Goal: Answer question/provide support: Share knowledge or assist other users

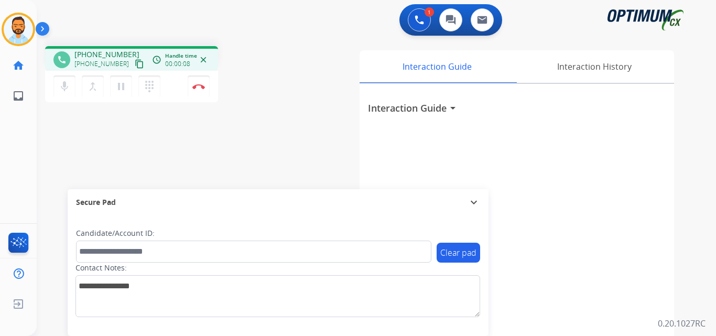
click at [133, 67] on button "content_copy" at bounding box center [139, 64] width 13 height 13
click at [135, 63] on mat-icon "content_copy" at bounding box center [139, 63] width 9 height 9
click at [135, 65] on mat-icon "content_copy" at bounding box center [139, 63] width 9 height 9
click at [203, 85] on img at bounding box center [198, 86] width 13 height 5
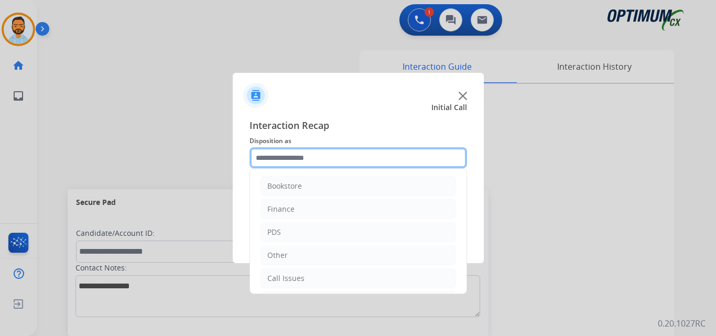
click at [344, 157] on input "text" at bounding box center [359, 157] width 218 height 21
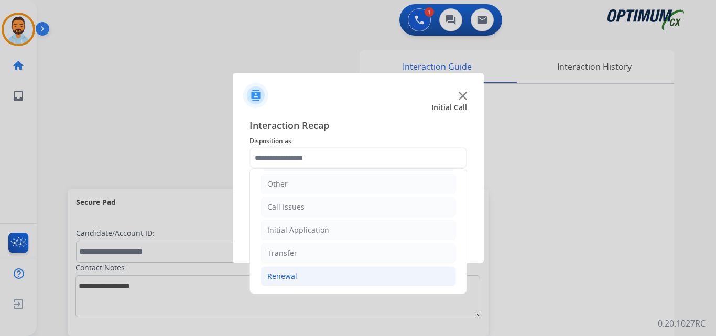
click at [310, 270] on li "Renewal" at bounding box center [359, 276] width 196 height 20
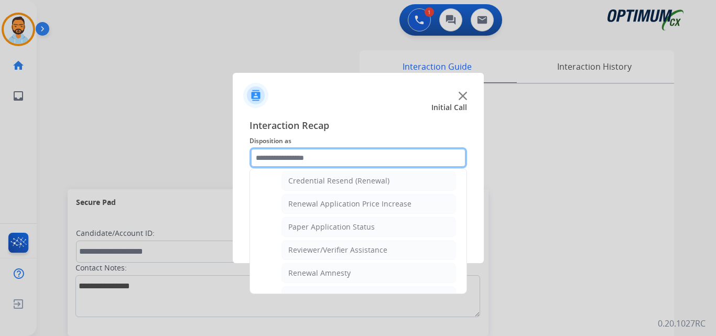
scroll to position [405, 0]
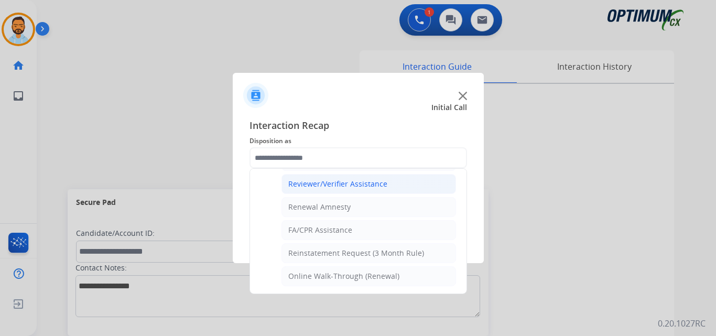
click at [357, 187] on div "Reviewer/Verifier Assistance" at bounding box center [337, 184] width 99 height 10
type input "**********"
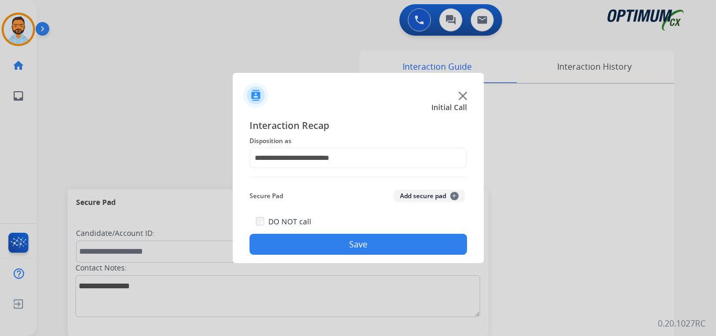
click at [352, 244] on button "Save" at bounding box center [359, 244] width 218 height 21
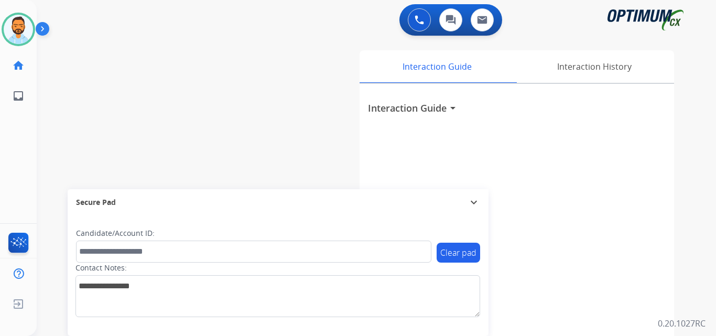
drag, startPoint x: 352, startPoint y: 244, endPoint x: 208, endPoint y: 61, distance: 233.0
click at [208, 61] on div "swap_horiz Break voice bridge close_fullscreen Connect 3-Way Call merge_type Se…" at bounding box center [364, 256] width 655 height 437
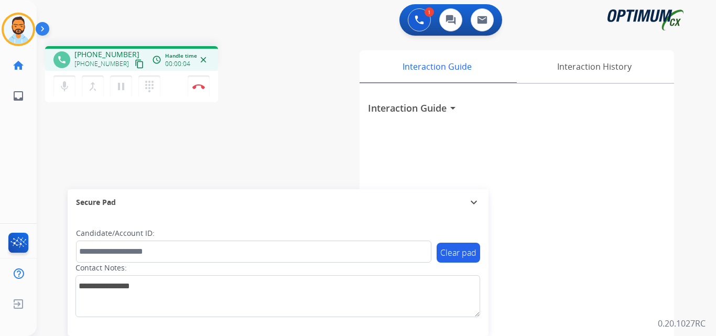
click at [135, 65] on mat-icon "content_copy" at bounding box center [139, 63] width 9 height 9
click at [198, 91] on button "Disconnect" at bounding box center [199, 87] width 22 height 22
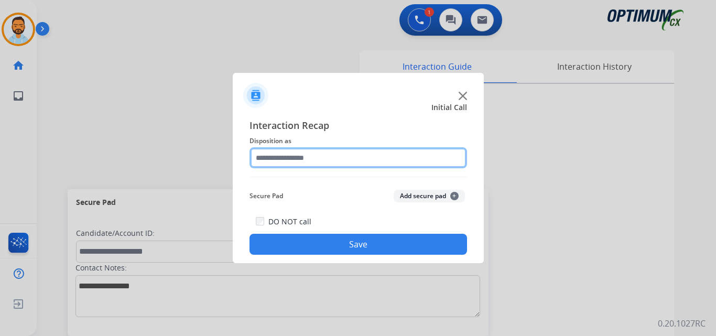
click at [306, 156] on input "text" at bounding box center [359, 157] width 218 height 21
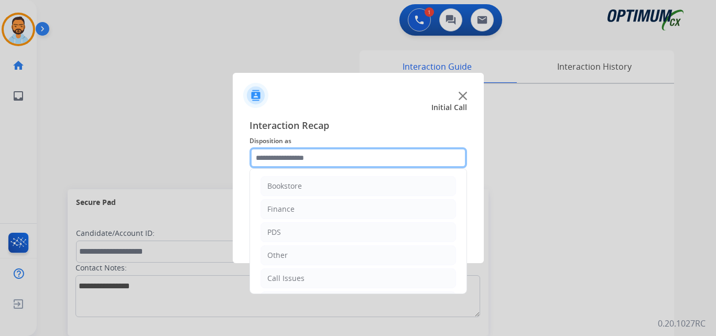
scroll to position [71, 0]
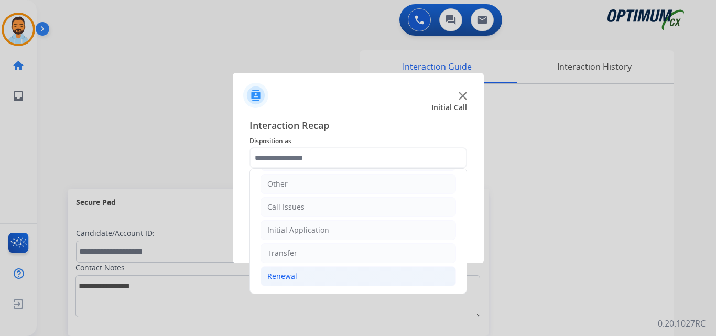
click at [320, 285] on li "Renewal" at bounding box center [359, 276] width 196 height 20
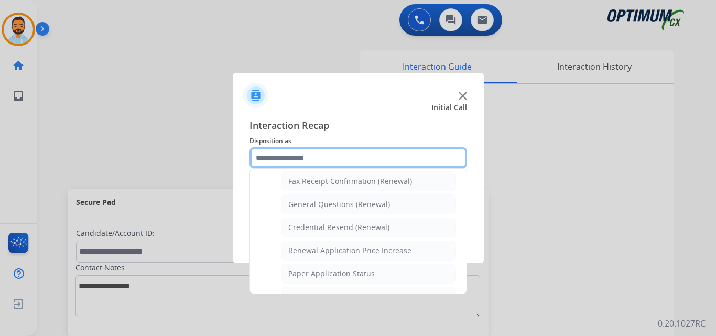
scroll to position [289, 0]
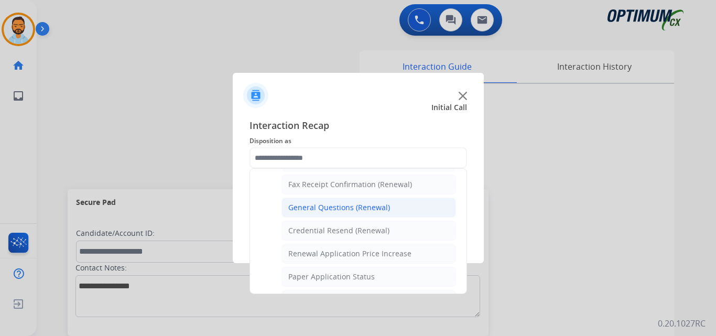
click at [384, 210] on div "General Questions (Renewal)" at bounding box center [339, 207] width 102 height 10
type input "**********"
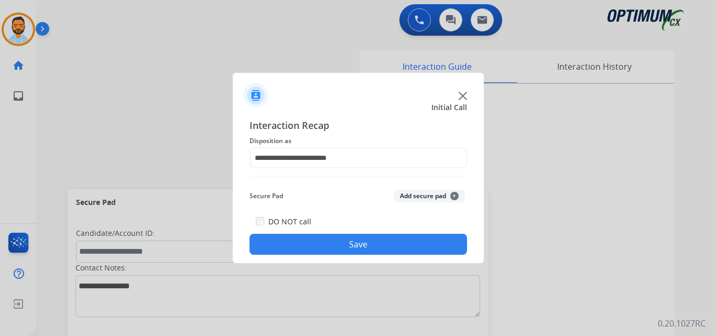
click at [376, 238] on button "Save" at bounding box center [359, 244] width 218 height 21
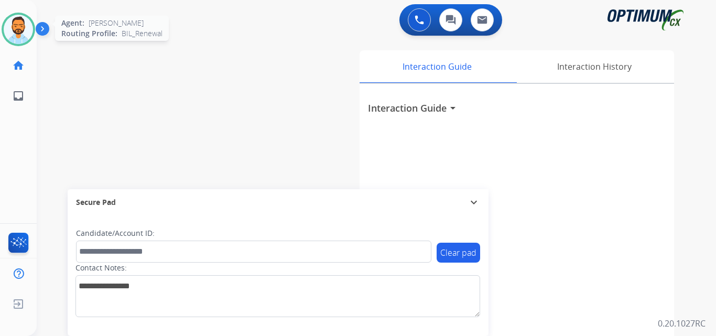
click at [19, 41] on img at bounding box center [18, 29] width 29 height 29
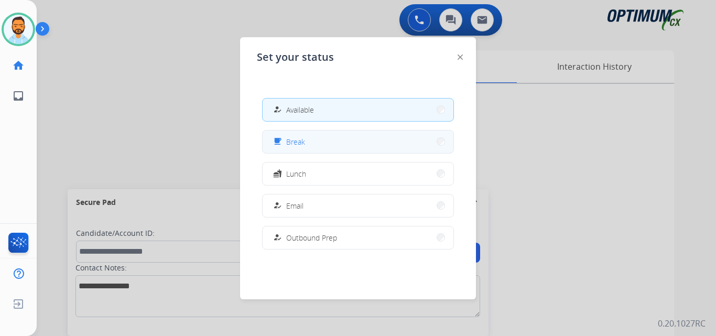
click at [313, 143] on button "free_breakfast Break" at bounding box center [358, 142] width 191 height 23
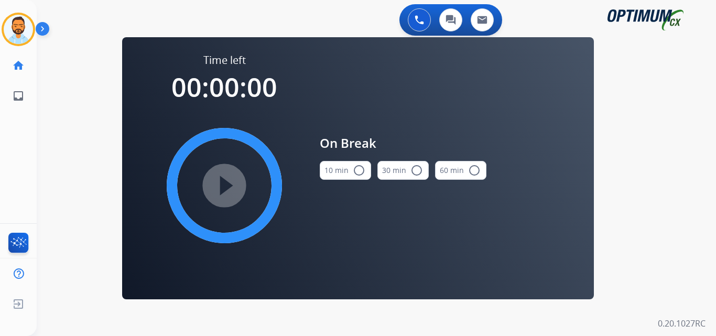
click at [355, 168] on mat-icon "radio_button_unchecked" at bounding box center [359, 170] width 13 height 13
click at [218, 192] on mat-icon "play_circle_filled" at bounding box center [224, 185] width 13 height 13
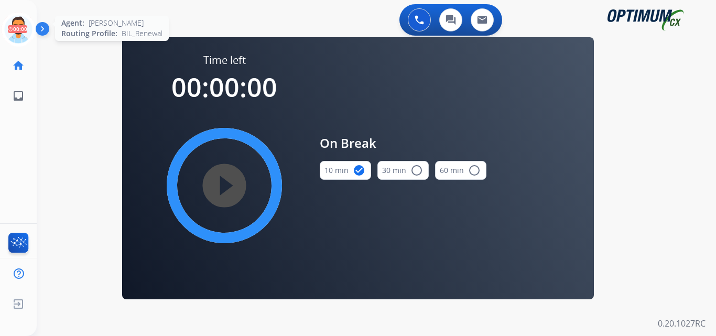
click at [15, 18] on icon at bounding box center [19, 30] width 34 height 34
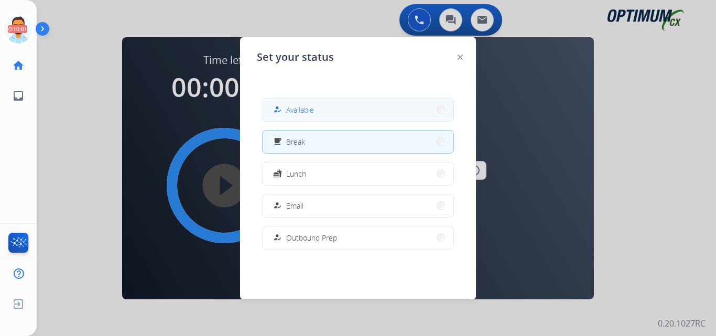
click at [313, 103] on button "how_to_reg Available" at bounding box center [358, 110] width 191 height 23
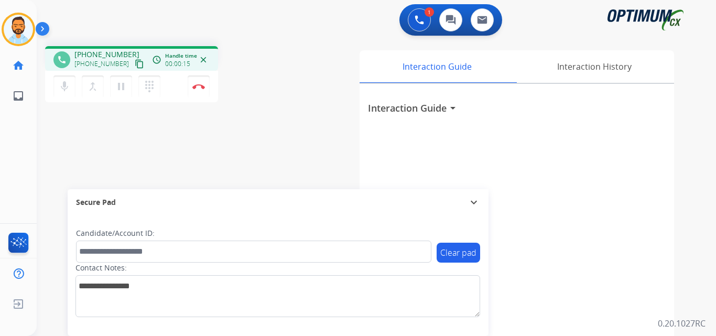
click at [133, 70] on button "content_copy" at bounding box center [139, 64] width 13 height 13
click at [198, 91] on button "Disconnect" at bounding box center [199, 87] width 22 height 22
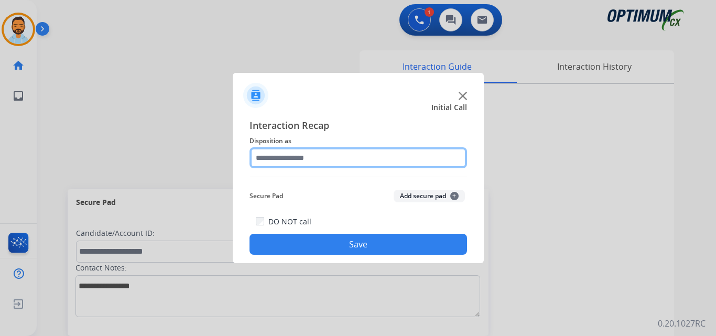
click at [350, 167] on input "text" at bounding box center [359, 157] width 218 height 21
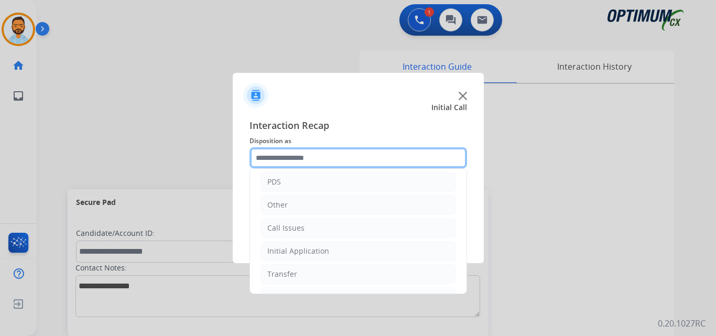
scroll to position [71, 0]
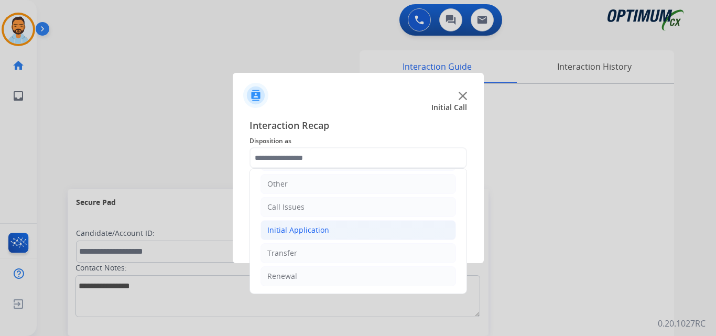
click at [318, 228] on div "Initial Application" at bounding box center [298, 230] width 62 height 10
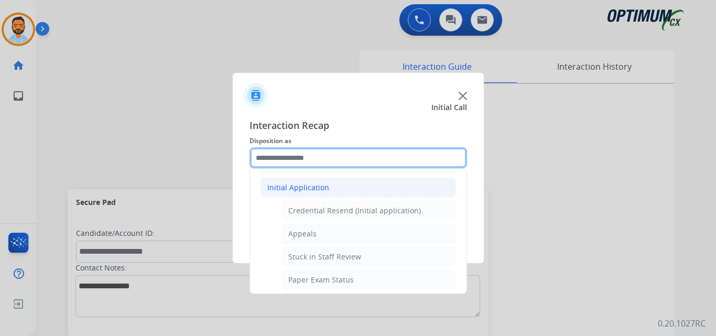
scroll to position [122, 0]
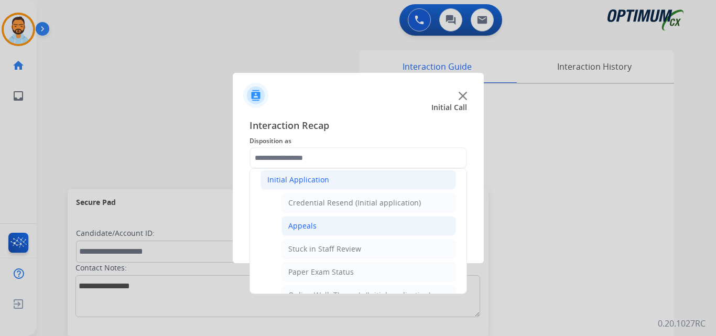
click at [317, 233] on li "Appeals" at bounding box center [369, 226] width 175 height 20
type input "*******"
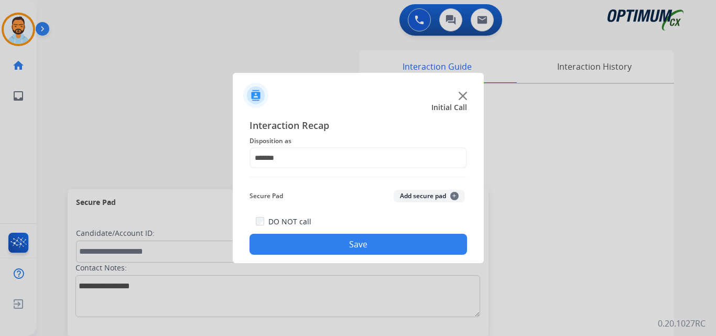
click at [344, 242] on button "Save" at bounding box center [359, 244] width 218 height 21
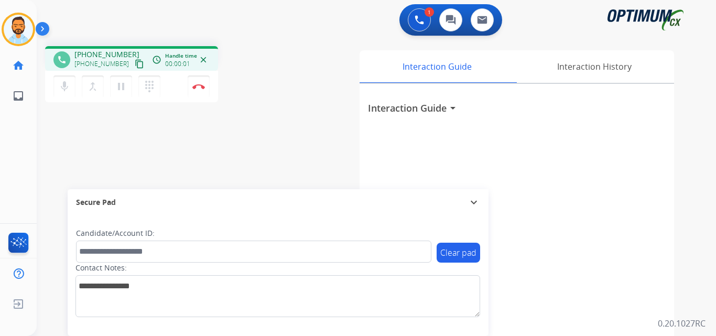
click at [135, 66] on mat-icon "content_copy" at bounding box center [139, 63] width 9 height 9
click at [198, 88] on img at bounding box center [198, 86] width 13 height 5
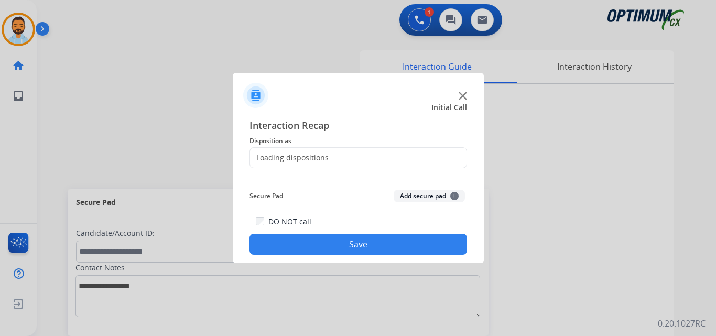
click at [340, 147] on span "Disposition as" at bounding box center [359, 141] width 218 height 13
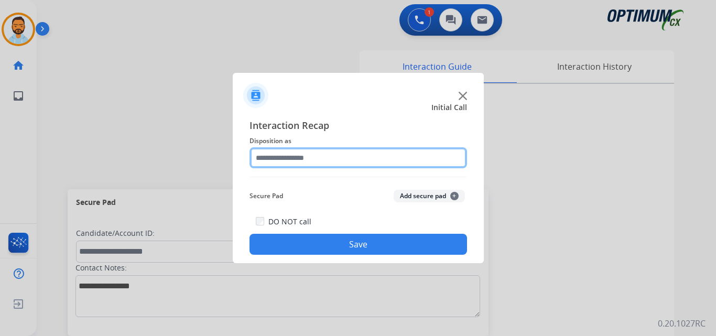
click at [368, 159] on input "text" at bounding box center [359, 157] width 218 height 21
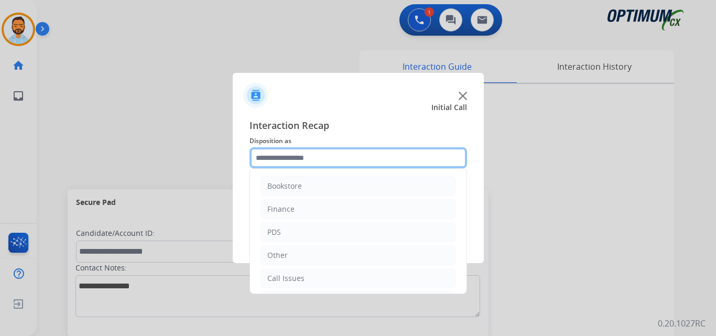
scroll to position [71, 0]
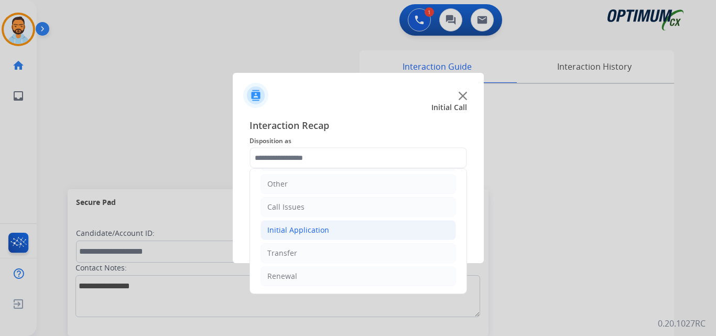
click at [346, 230] on li "Initial Application" at bounding box center [359, 230] width 196 height 20
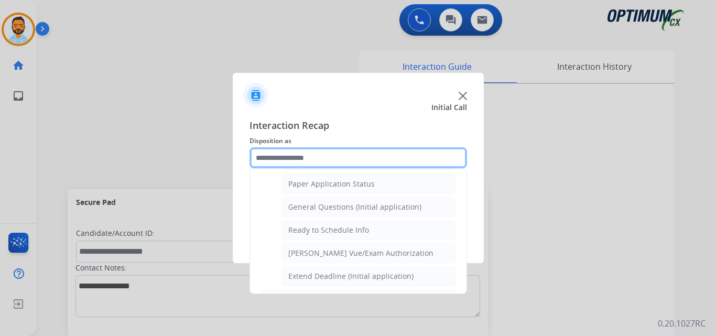
scroll to position [590, 0]
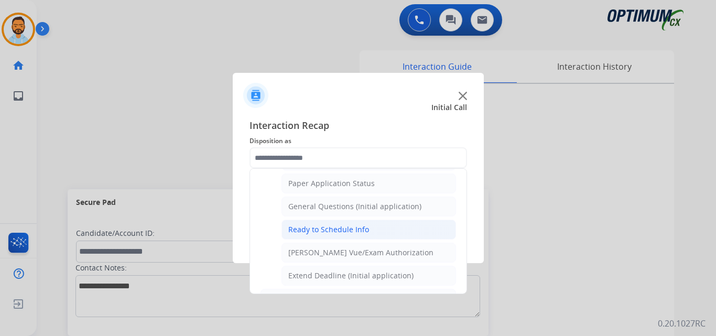
click at [364, 231] on div "Ready to Schedule Info" at bounding box center [328, 229] width 81 height 10
type input "**********"
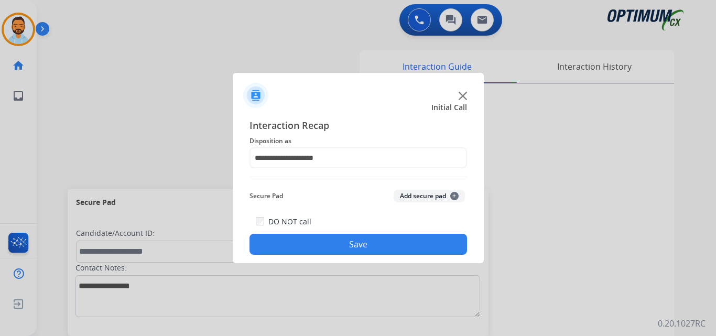
click at [363, 242] on button "Save" at bounding box center [359, 244] width 218 height 21
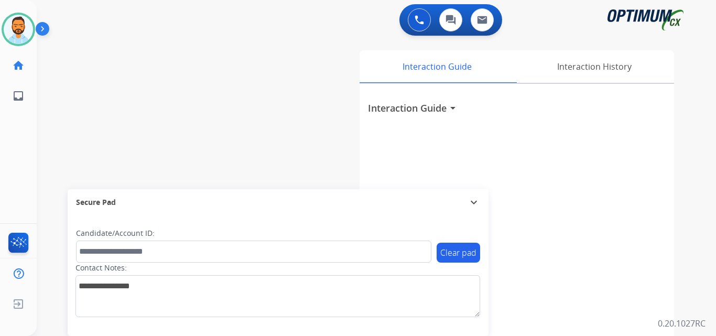
click at [50, 26] on img at bounding box center [45, 31] width 18 height 20
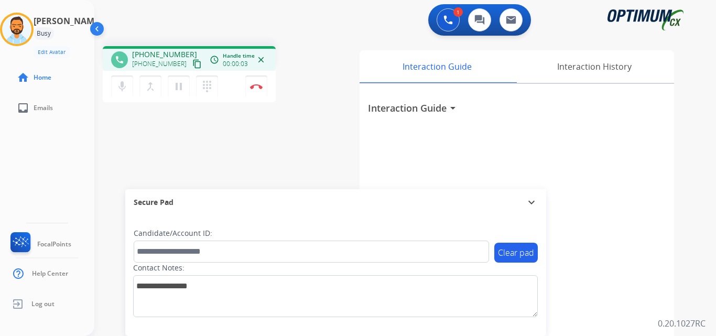
click at [191, 64] on button "content_copy" at bounding box center [197, 64] width 13 height 13
click at [192, 66] on mat-icon "content_copy" at bounding box center [196, 63] width 9 height 9
click at [253, 91] on button "Disconnect" at bounding box center [256, 87] width 22 height 22
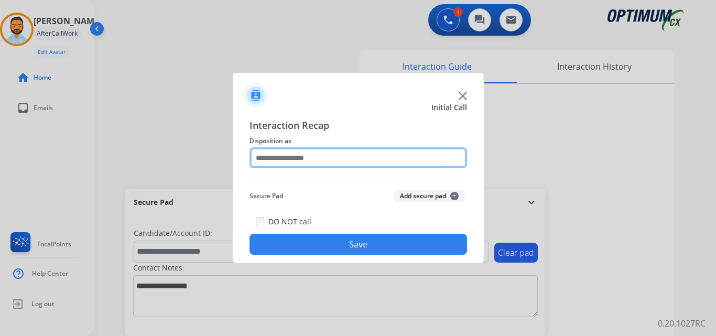
click at [374, 162] on input "text" at bounding box center [359, 157] width 218 height 21
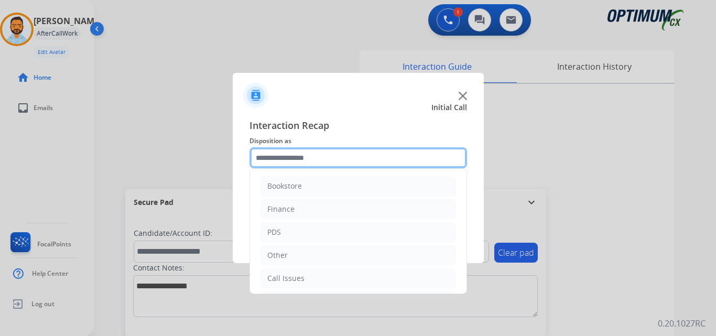
scroll to position [71, 0]
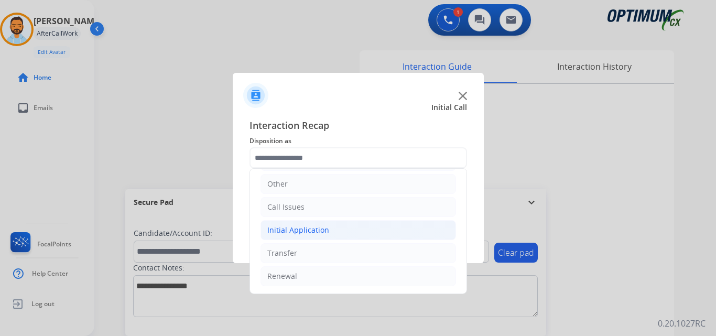
click at [319, 240] on li "Initial Application" at bounding box center [359, 230] width 196 height 20
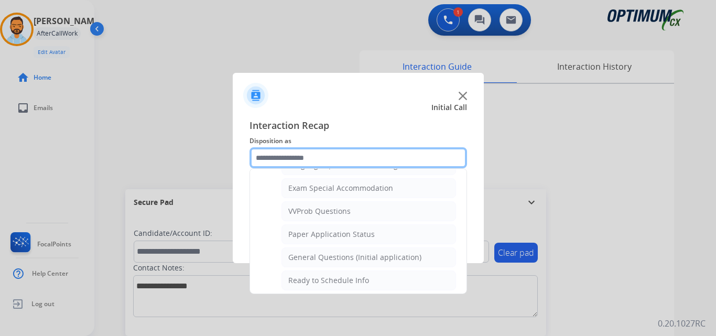
scroll to position [544, 0]
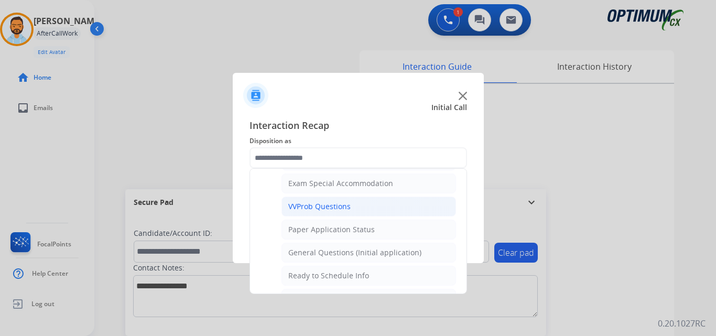
click at [344, 203] on div "VVProb Questions" at bounding box center [319, 206] width 62 height 10
type input "**********"
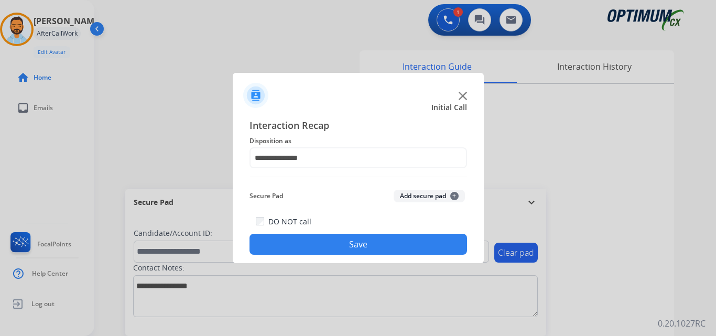
click at [354, 244] on button "Save" at bounding box center [359, 244] width 218 height 21
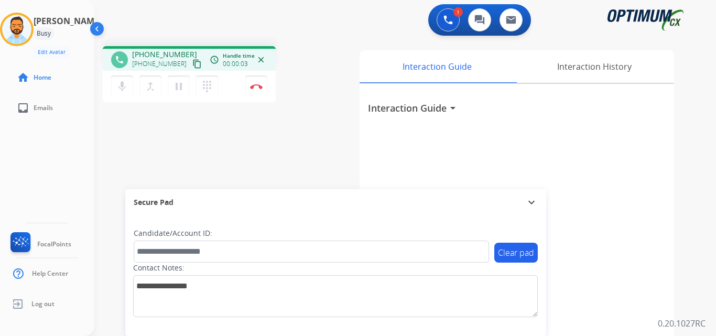
click at [192, 65] on mat-icon "content_copy" at bounding box center [196, 63] width 9 height 9
click at [256, 85] on img at bounding box center [256, 86] width 13 height 5
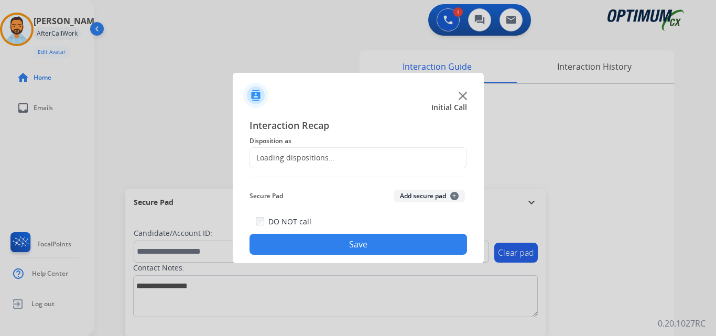
click at [355, 154] on div "Loading dispositions..." at bounding box center [359, 157] width 218 height 21
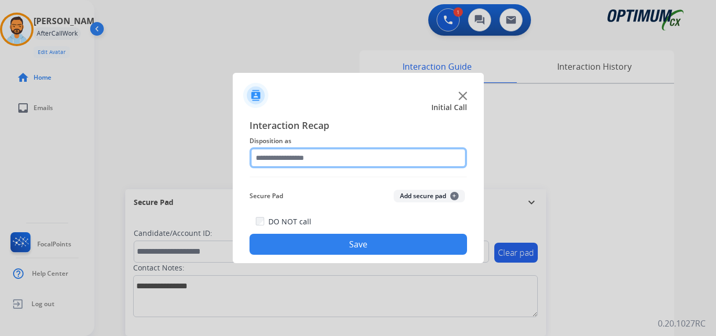
click at [347, 156] on input "text" at bounding box center [359, 157] width 218 height 21
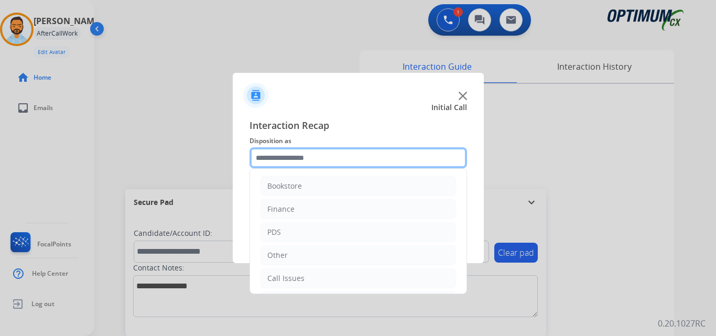
scroll to position [71, 0]
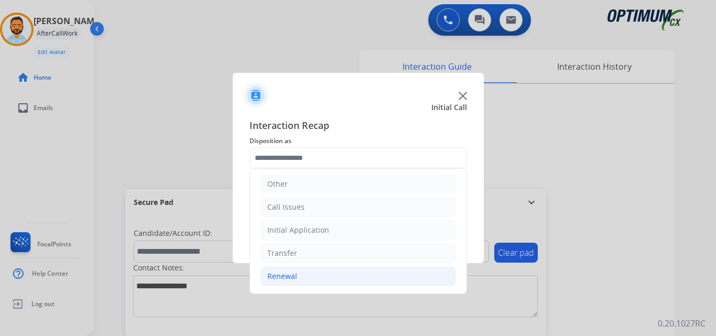
click at [299, 283] on li "Renewal" at bounding box center [359, 276] width 196 height 20
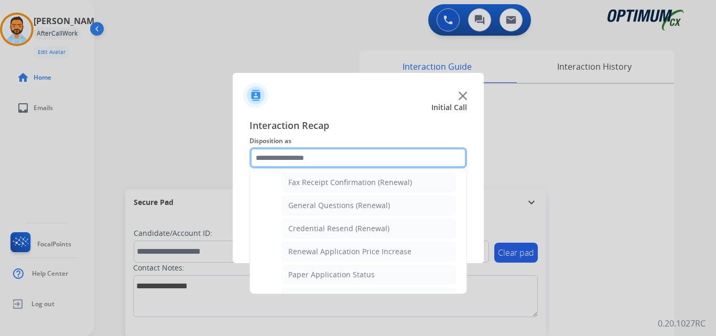
scroll to position [284, 0]
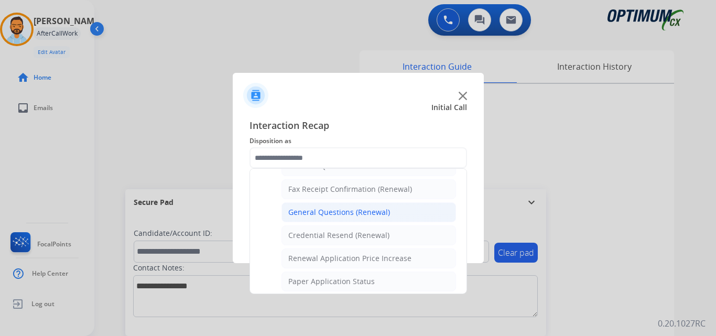
click at [336, 219] on li "General Questions (Renewal)" at bounding box center [369, 212] width 175 height 20
type input "**********"
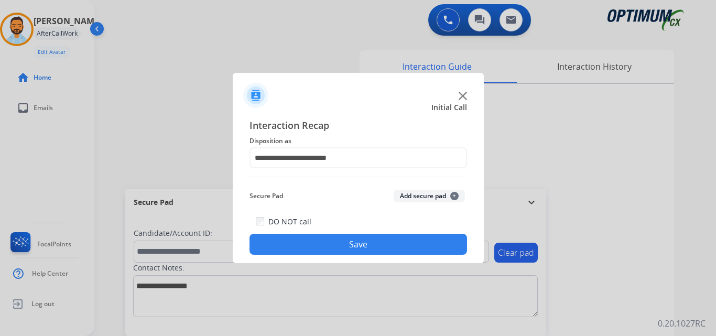
click at [328, 235] on button "Save" at bounding box center [359, 244] width 218 height 21
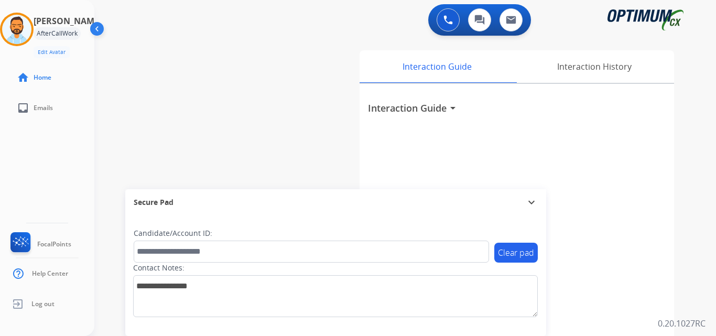
click at [604, 291] on div "Interaction Guide arrow_drop_down" at bounding box center [517, 279] width 315 height 391
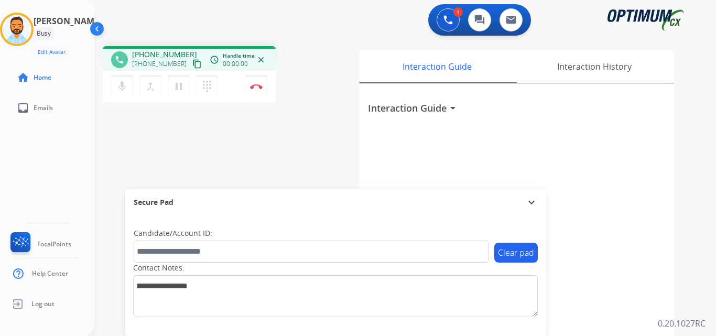
click at [192, 63] on mat-icon "content_copy" at bounding box center [196, 63] width 9 height 9
click at [192, 66] on mat-icon "content_copy" at bounding box center [196, 63] width 9 height 9
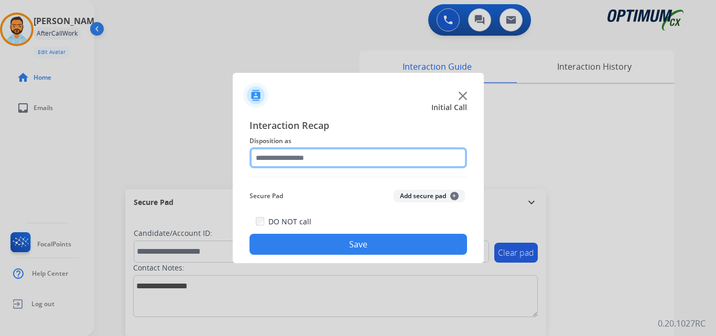
click at [342, 163] on input "text" at bounding box center [359, 157] width 218 height 21
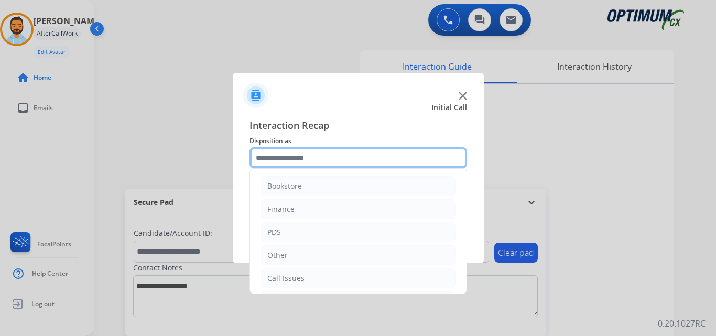
scroll to position [71, 0]
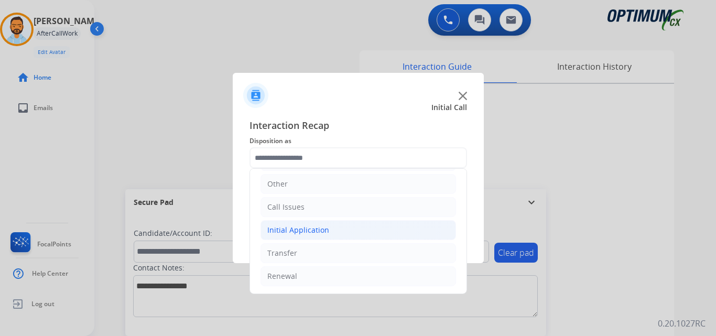
click at [307, 230] on div "Initial Application" at bounding box center [298, 230] width 62 height 10
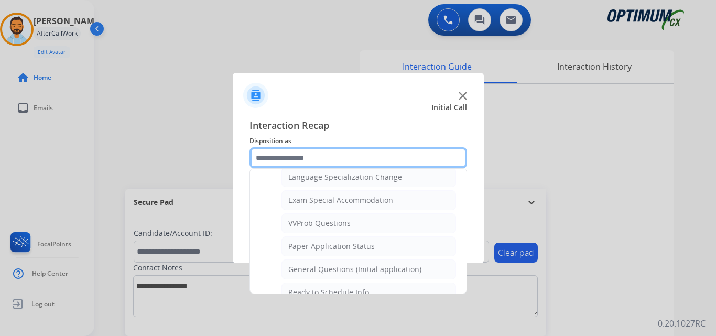
scroll to position [533, 0]
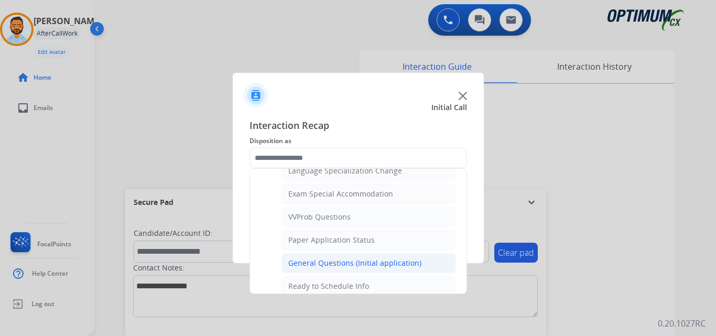
click at [379, 267] on div "General Questions (Initial application)" at bounding box center [354, 263] width 133 height 10
type input "**********"
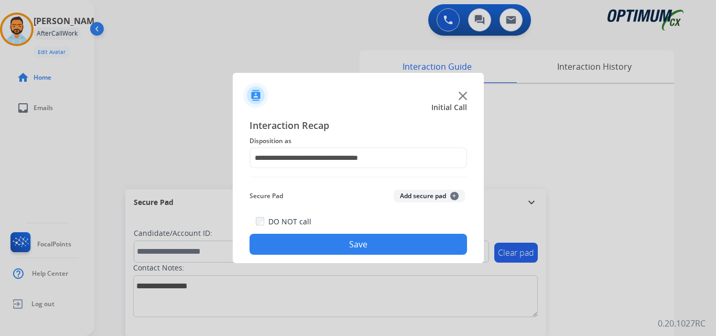
click at [360, 252] on button "Save" at bounding box center [359, 244] width 218 height 21
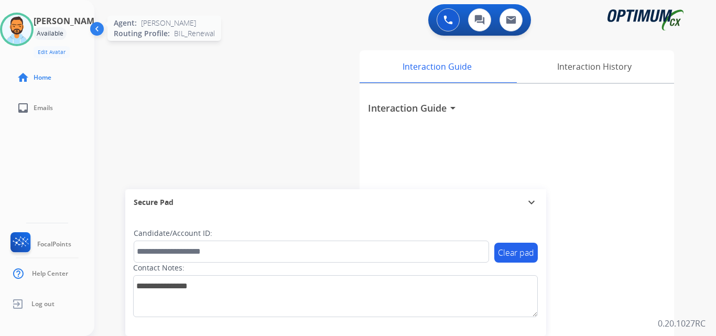
click at [23, 33] on img at bounding box center [16, 29] width 29 height 29
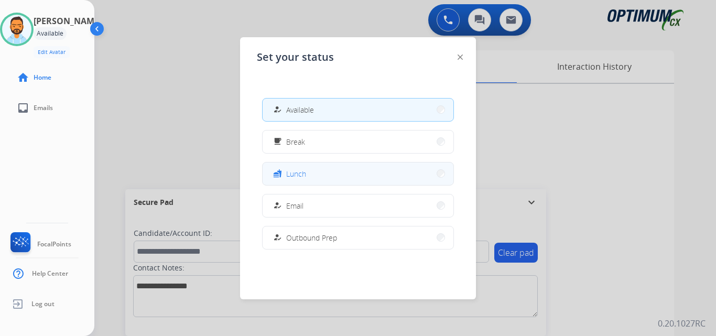
click at [303, 176] on span "Lunch" at bounding box center [296, 173] width 20 height 11
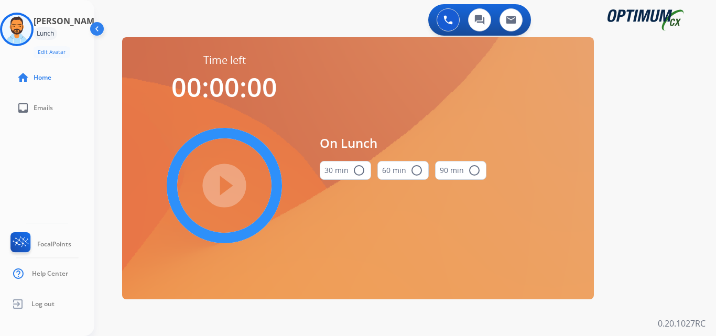
click at [361, 174] on mat-icon "radio_button_unchecked" at bounding box center [359, 170] width 13 height 13
click at [218, 182] on mat-icon "play_circle_filled" at bounding box center [224, 185] width 13 height 13
